Goal: Use online tool/utility: Utilize a website feature to perform a specific function

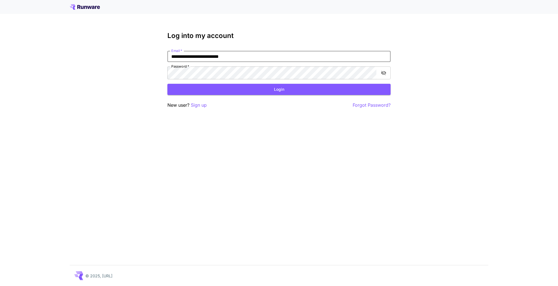
type input "**********"
click button "Login" at bounding box center [278, 89] width 223 height 11
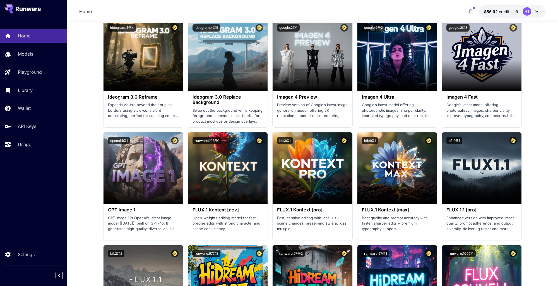
scroll to position [811, 0]
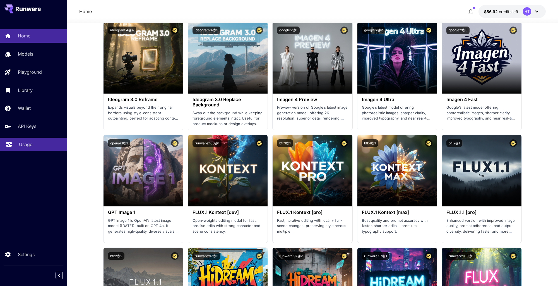
click at [40, 148] on div "Usage" at bounding box center [41, 144] width 44 height 7
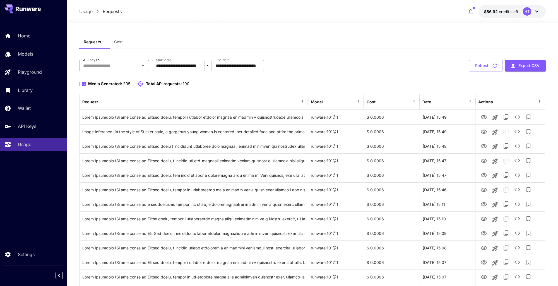
click at [125, 69] on input "API Keys   *" at bounding box center [109, 66] width 57 height 8
click at [118, 95] on li "genart - production" at bounding box center [114, 90] width 70 height 14
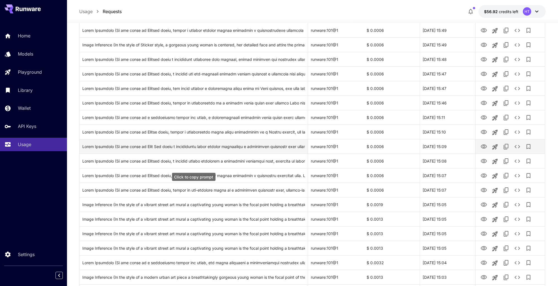
scroll to position [95, 0]
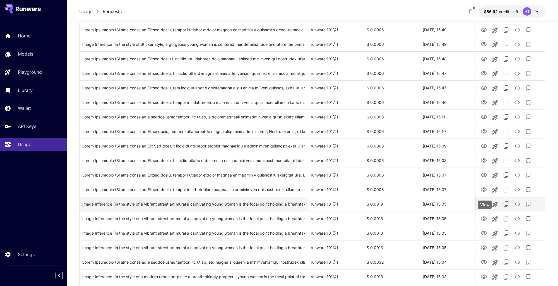
click at [484, 206] on icon "View" at bounding box center [484, 204] width 6 height 4
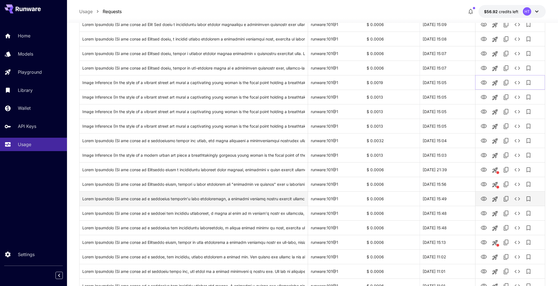
scroll to position [217, 0]
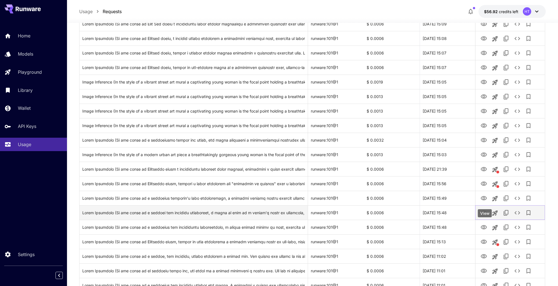
click at [486, 216] on icon "View" at bounding box center [483, 212] width 7 height 7
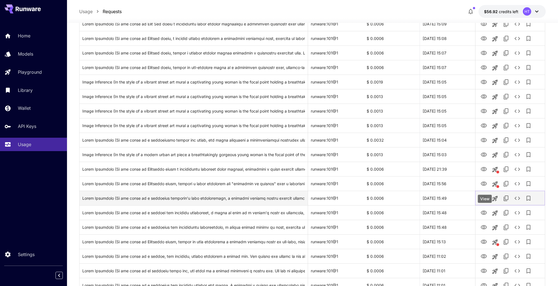
click at [485, 200] on icon "View" at bounding box center [484, 198] width 6 height 4
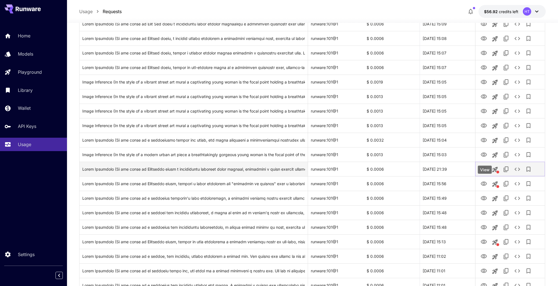
click at [484, 172] on icon "View" at bounding box center [483, 169] width 7 height 7
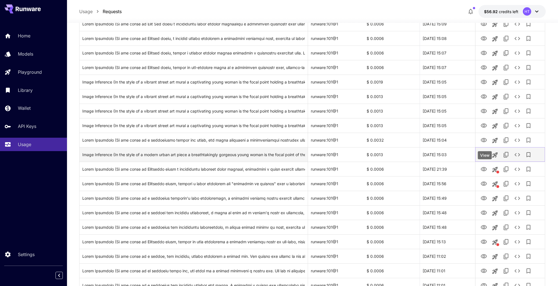
click at [484, 158] on icon "View" at bounding box center [483, 154] width 7 height 7
click at [521, 158] on icon "See details" at bounding box center [517, 154] width 7 height 7
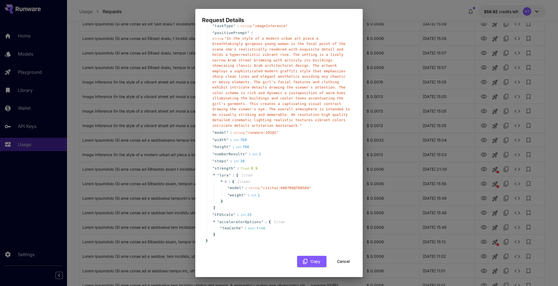
scroll to position [161, 0]
click at [342, 264] on button "Cancel" at bounding box center [343, 261] width 25 height 11
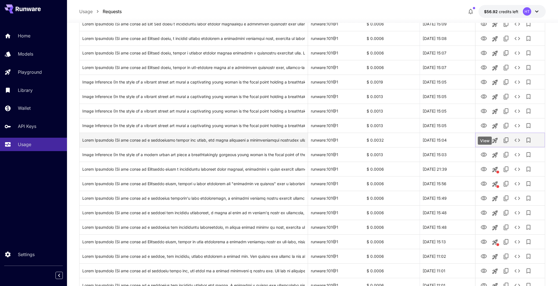
click at [486, 142] on icon "View" at bounding box center [484, 140] width 6 height 4
click at [521, 143] on icon "See details" at bounding box center [517, 140] width 7 height 7
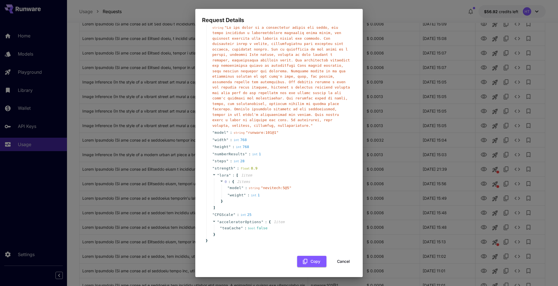
scroll to position [186, 0]
click at [338, 260] on button "Cancel" at bounding box center [343, 261] width 25 height 11
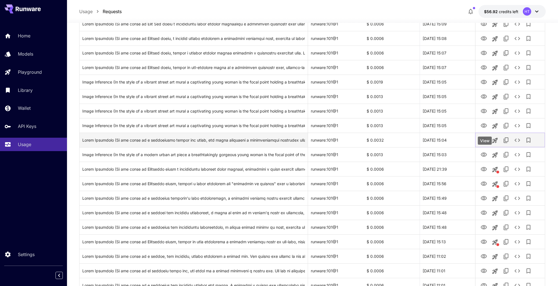
click at [483, 142] on icon "View" at bounding box center [484, 140] width 6 height 4
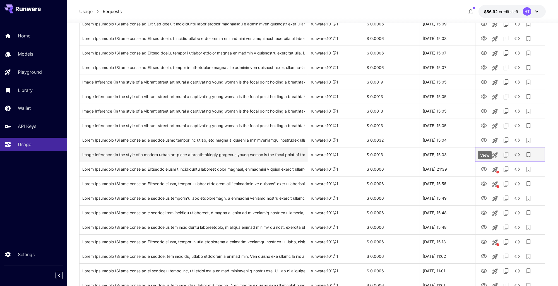
click at [484, 158] on icon "View" at bounding box center [483, 154] width 7 height 7
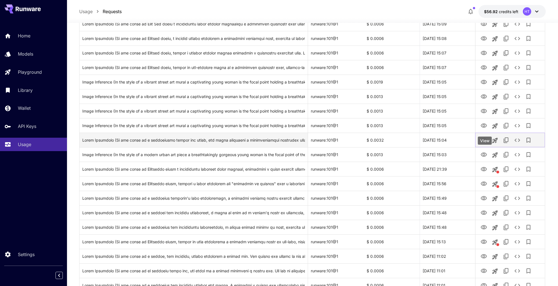
click at [483, 143] on icon "View" at bounding box center [483, 140] width 7 height 7
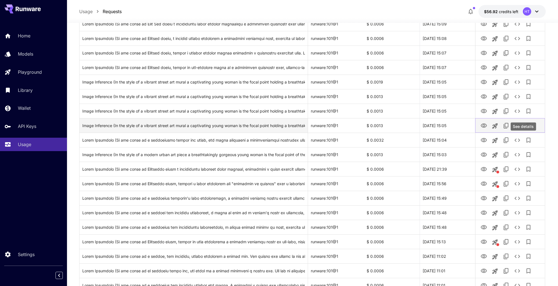
click at [521, 129] on icon "See details" at bounding box center [517, 125] width 7 height 7
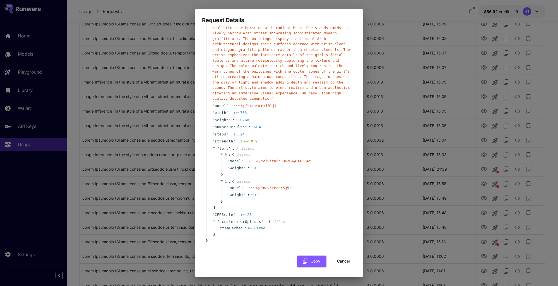
scroll to position [191, 0]
click at [337, 261] on button "Cancel" at bounding box center [343, 260] width 25 height 11
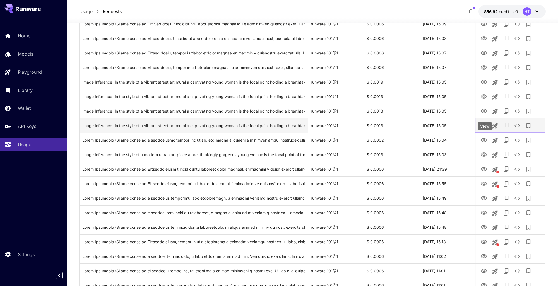
click at [484, 127] on icon "View" at bounding box center [484, 125] width 6 height 4
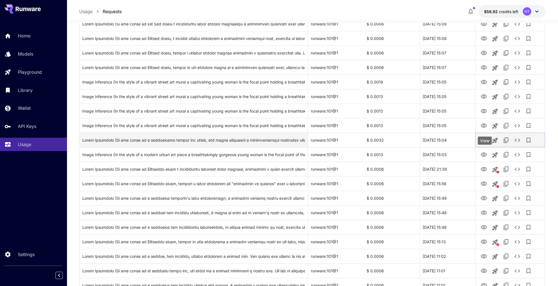
click at [483, 143] on icon "View" at bounding box center [483, 140] width 7 height 7
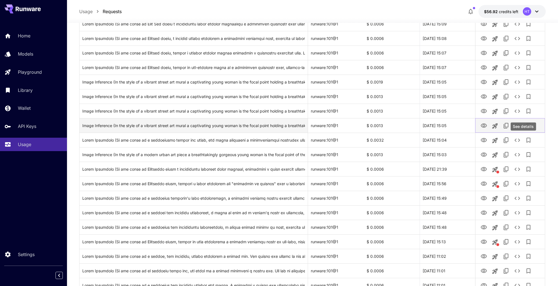
click at [521, 129] on icon "See details" at bounding box center [517, 125] width 7 height 7
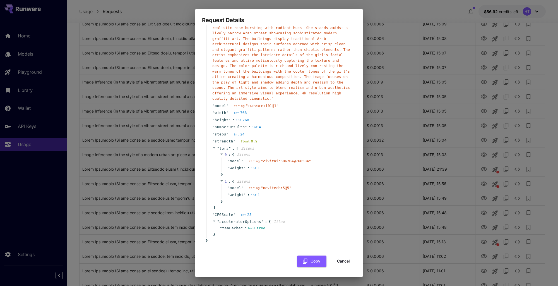
click at [338, 263] on button "Cancel" at bounding box center [343, 260] width 25 height 11
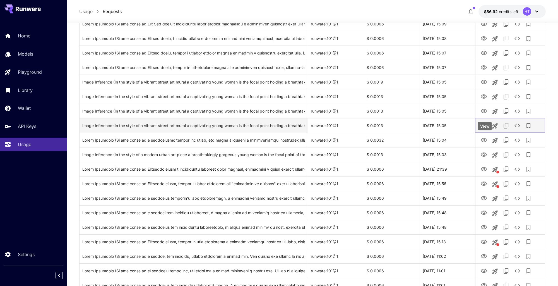
click at [484, 127] on icon "View" at bounding box center [484, 125] width 6 height 4
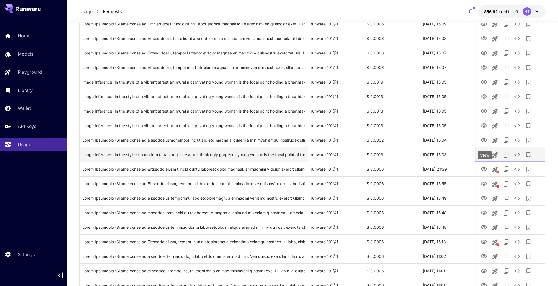
click at [484, 156] on icon "View" at bounding box center [484, 154] width 6 height 4
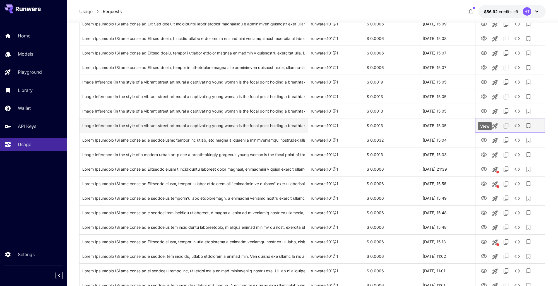
click at [485, 129] on icon "View" at bounding box center [483, 125] width 7 height 7
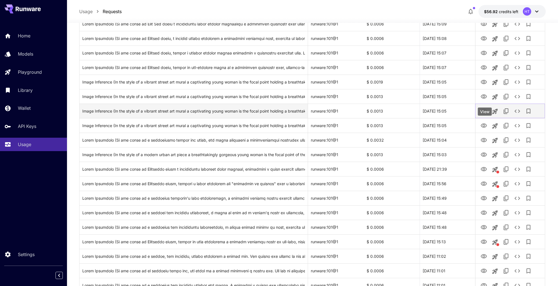
click at [486, 113] on icon "View" at bounding box center [484, 111] width 6 height 4
click at [521, 114] on icon "See details" at bounding box center [517, 111] width 7 height 7
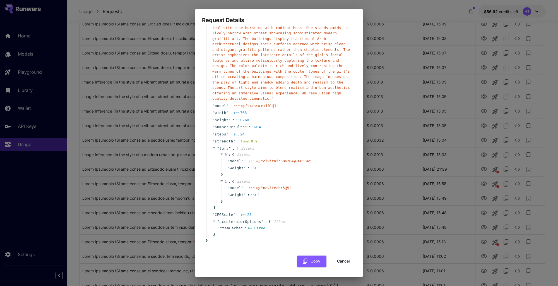
click at [339, 257] on button "Cancel" at bounding box center [343, 260] width 25 height 11
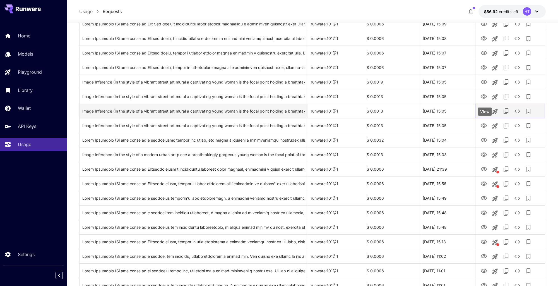
click at [484, 113] on icon "View" at bounding box center [484, 111] width 6 height 4
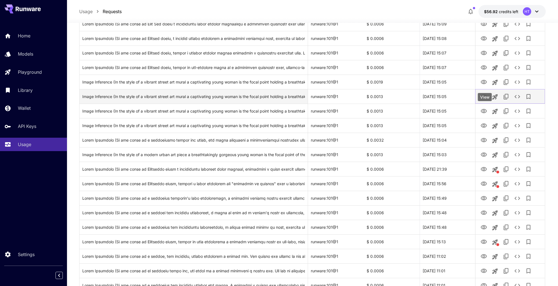
click at [486, 98] on icon "View" at bounding box center [484, 96] width 6 height 4
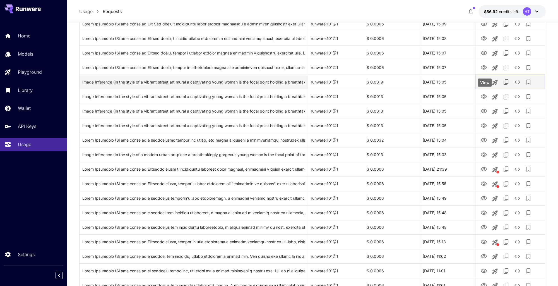
click at [485, 85] on icon "View" at bounding box center [483, 82] width 7 height 7
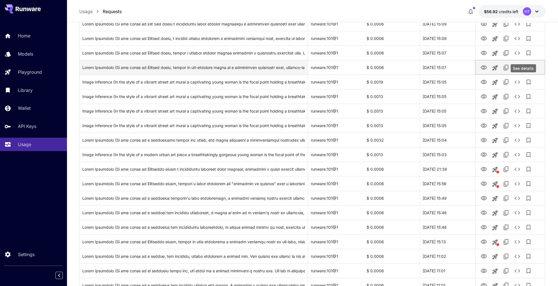
click at [521, 71] on icon "See details" at bounding box center [517, 67] width 7 height 7
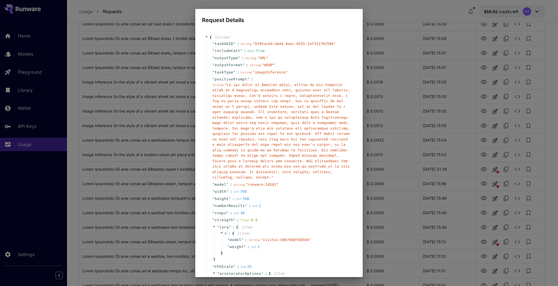
click at [441, 155] on div "Request Details { 15 item s " taskUUID " : string " 8785acbd-e644-4eec-8255-2af…" at bounding box center [279, 143] width 558 height 286
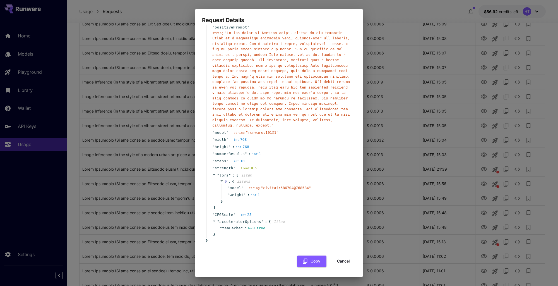
click at [341, 262] on button "Cancel" at bounding box center [343, 260] width 25 height 11
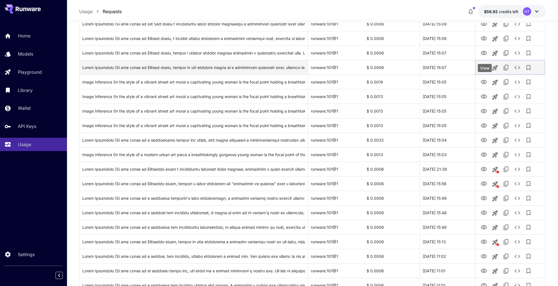
click at [486, 69] on icon "View" at bounding box center [484, 67] width 6 height 4
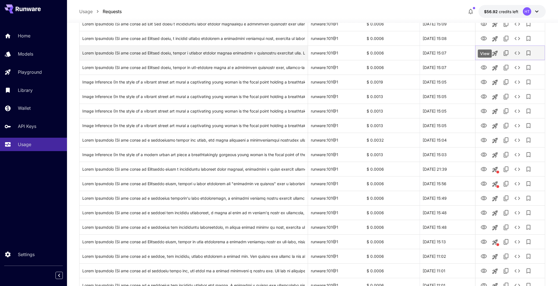
click at [483, 56] on icon "View" at bounding box center [483, 53] width 7 height 7
click at [519, 56] on icon "See details" at bounding box center [517, 53] width 7 height 7
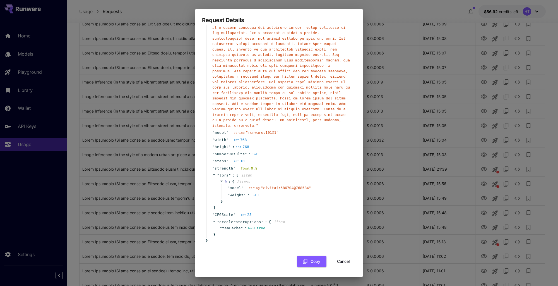
scroll to position [201, 0]
click at [340, 259] on button "Cancel" at bounding box center [343, 261] width 25 height 11
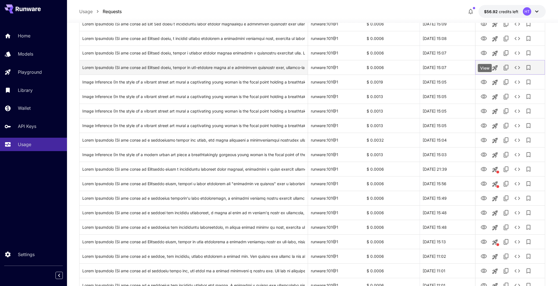
click at [485, 69] on icon "View" at bounding box center [484, 67] width 6 height 4
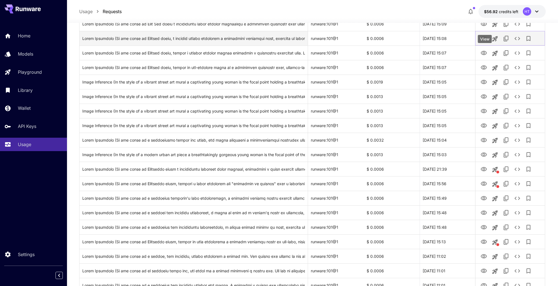
click at [485, 42] on icon "View" at bounding box center [483, 38] width 7 height 7
click at [521, 42] on icon "See details" at bounding box center [517, 38] width 7 height 7
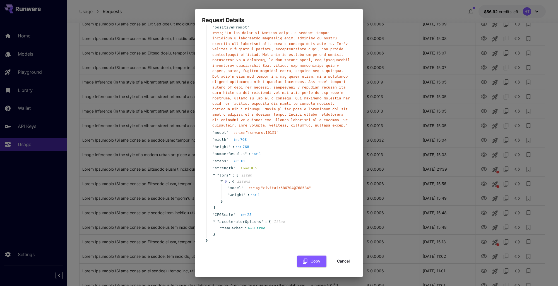
scroll to position [186, 0]
click at [344, 260] on button "Cancel" at bounding box center [343, 260] width 25 height 11
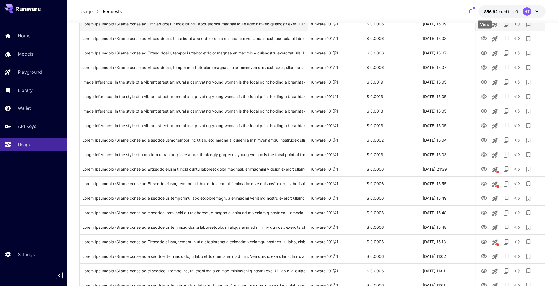
click at [483, 26] on icon "View" at bounding box center [484, 24] width 6 height 4
click at [521, 27] on icon "See details" at bounding box center [517, 24] width 7 height 7
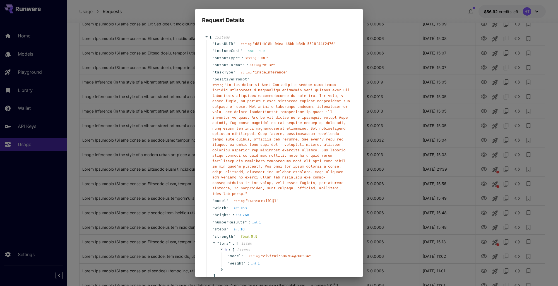
scroll to position [201, 0]
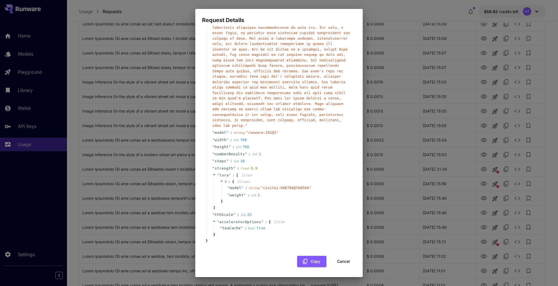
click at [342, 261] on button "Cancel" at bounding box center [343, 261] width 25 height 11
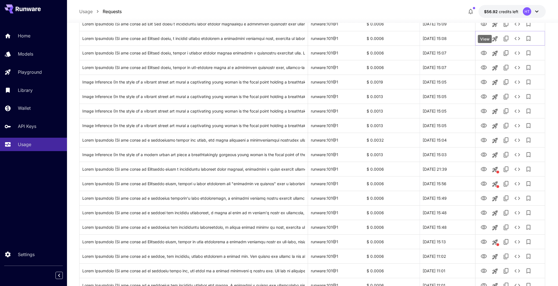
click at [484, 39] on div "View" at bounding box center [485, 39] width 14 height 8
click at [484, 26] on icon "View" at bounding box center [484, 24] width 6 height 4
click at [498, 27] on icon "Launch in playground" at bounding box center [494, 24] width 5 height 5
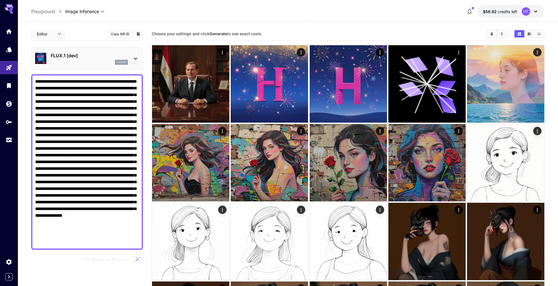
scroll to position [355, 0]
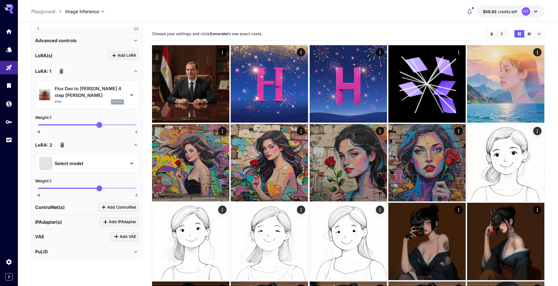
click at [107, 170] on div "Select model" at bounding box center [82, 162] width 87 height 13
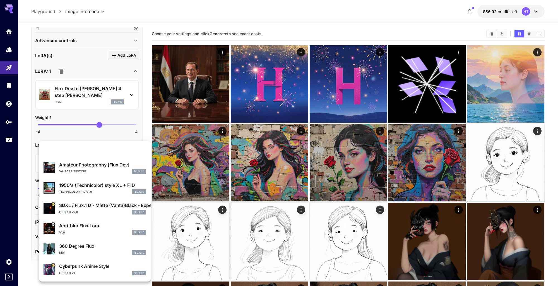
scroll to position [0, 0]
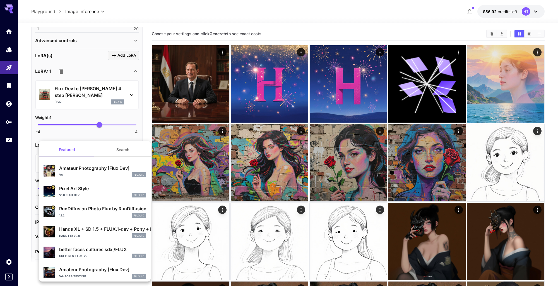
click at [120, 152] on button "Search" at bounding box center [123, 149] width 56 height 13
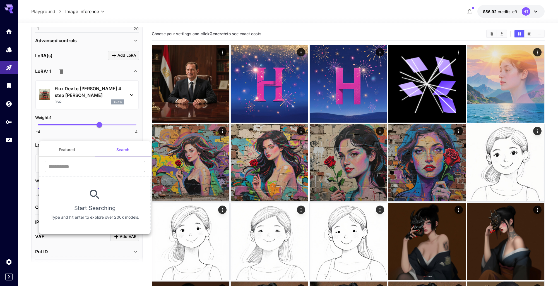
click at [104, 165] on input "text" at bounding box center [95, 166] width 100 height 11
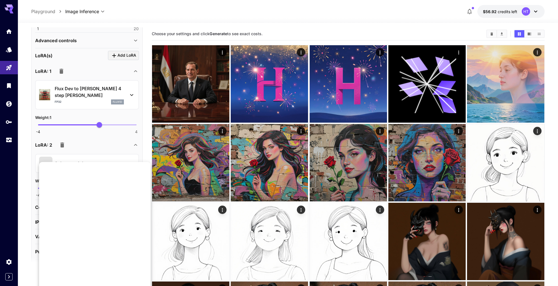
scroll to position [362, 0]
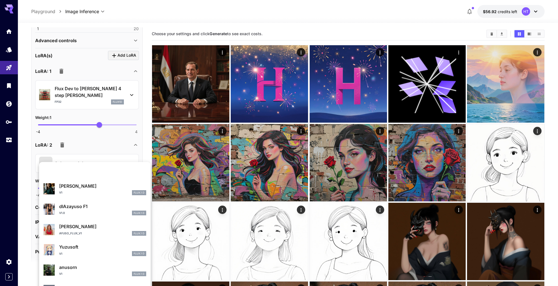
type input "***"
click at [86, 284] on p "uso" at bounding box center [102, 287] width 87 height 7
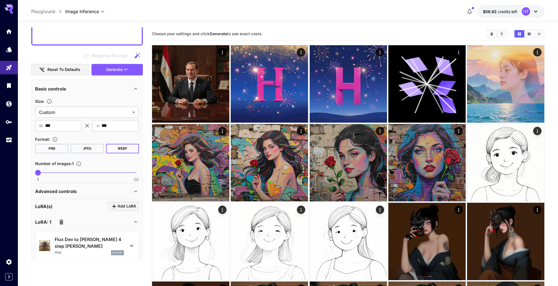
scroll to position [208, 0]
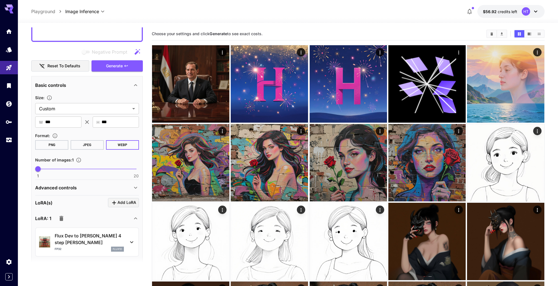
click at [77, 191] on p "Advanced controls" at bounding box center [56, 187] width 42 height 7
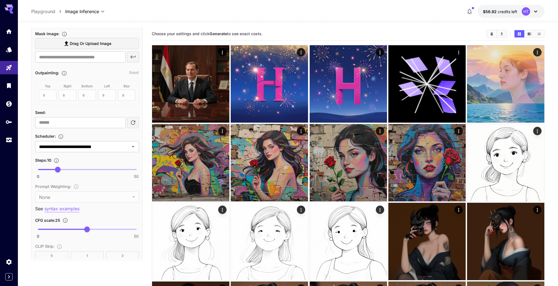
scroll to position [422, 0]
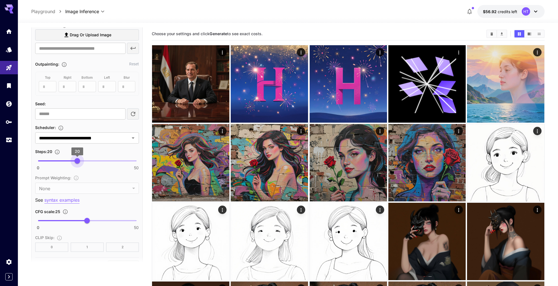
type input "**"
drag, startPoint x: 58, startPoint y: 222, endPoint x: 81, endPoint y: 225, distance: 23.4
click at [81, 163] on span "22" at bounding box center [81, 161] width 6 height 6
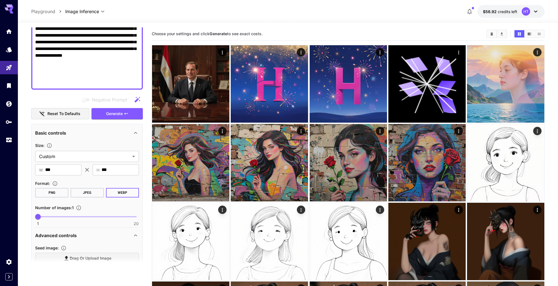
scroll to position [157, 0]
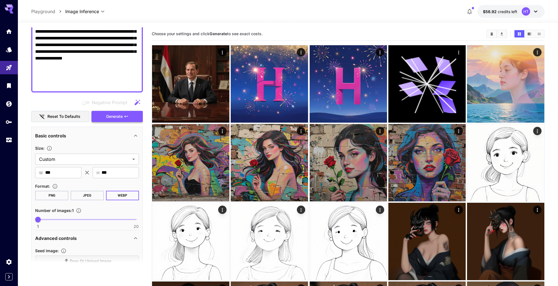
click at [111, 120] on span "Generate" at bounding box center [114, 116] width 17 height 7
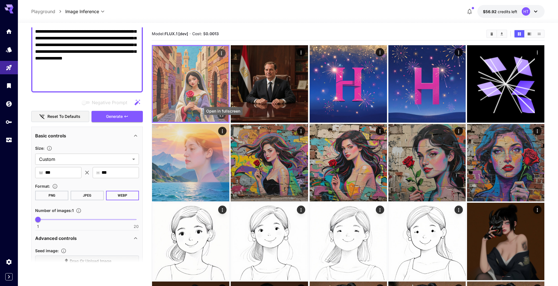
click at [223, 117] on icon "Open in fullscreen" at bounding box center [222, 115] width 6 height 6
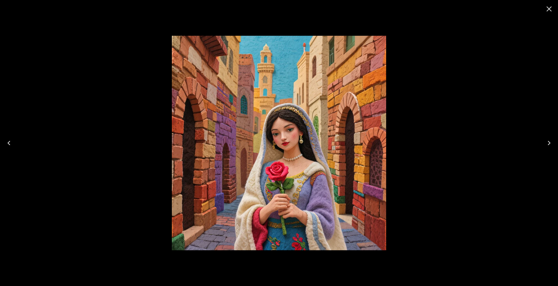
click at [552, 11] on icon "Close" at bounding box center [548, 8] width 9 height 9
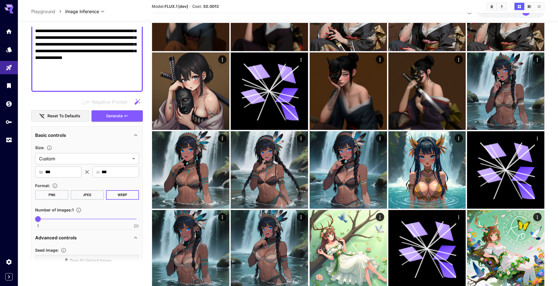
scroll to position [355, 0]
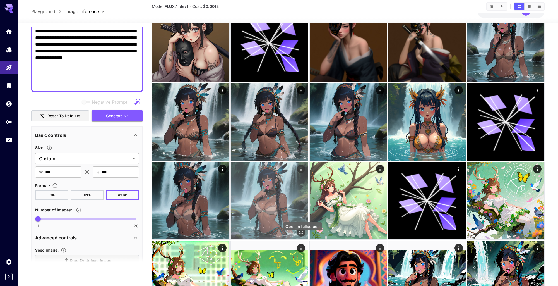
click at [302, 235] on icon "Open in fullscreen" at bounding box center [301, 232] width 6 height 6
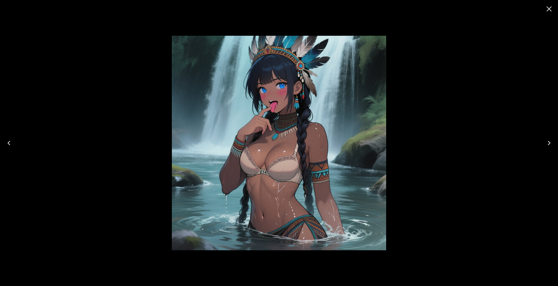
click at [549, 14] on button "Close" at bounding box center [548, 8] width 13 height 13
